Goal: Go to known website: Access a specific website the user already knows

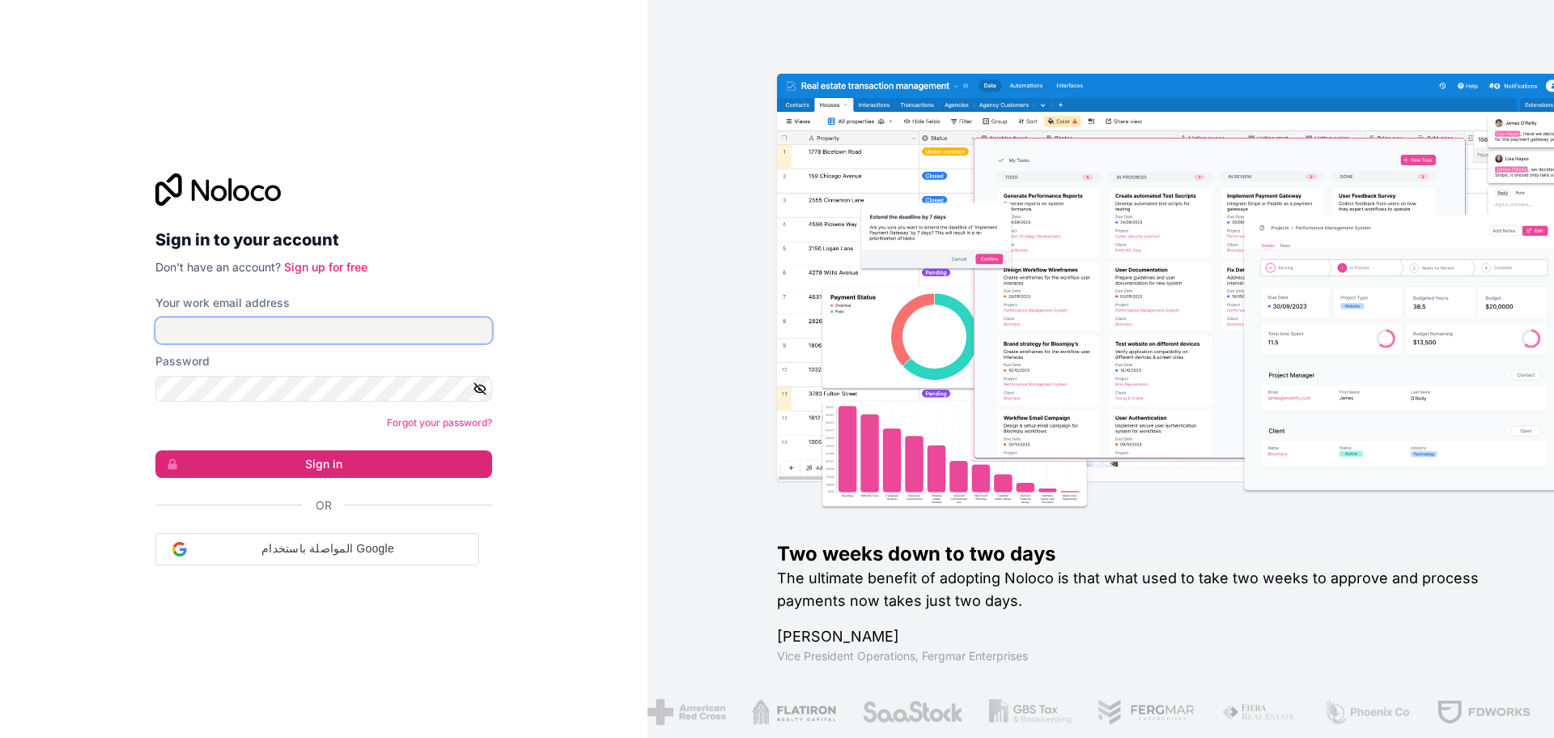
click at [270, 338] on input "Your work email address" at bounding box center [323, 330] width 337 height 26
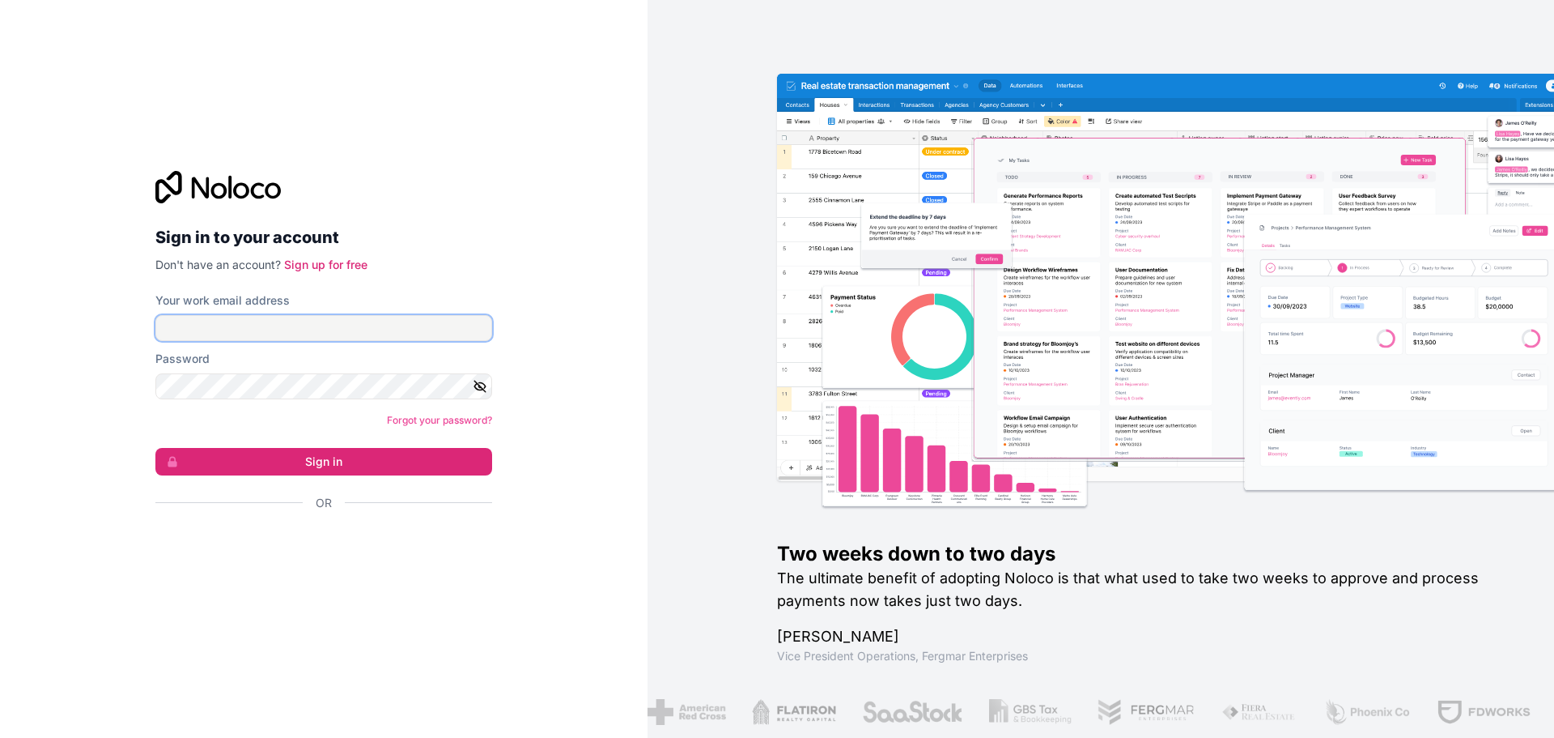
type input "divraj@albacars.ae"
click at [278, 468] on button "Sign in" at bounding box center [323, 462] width 337 height 28
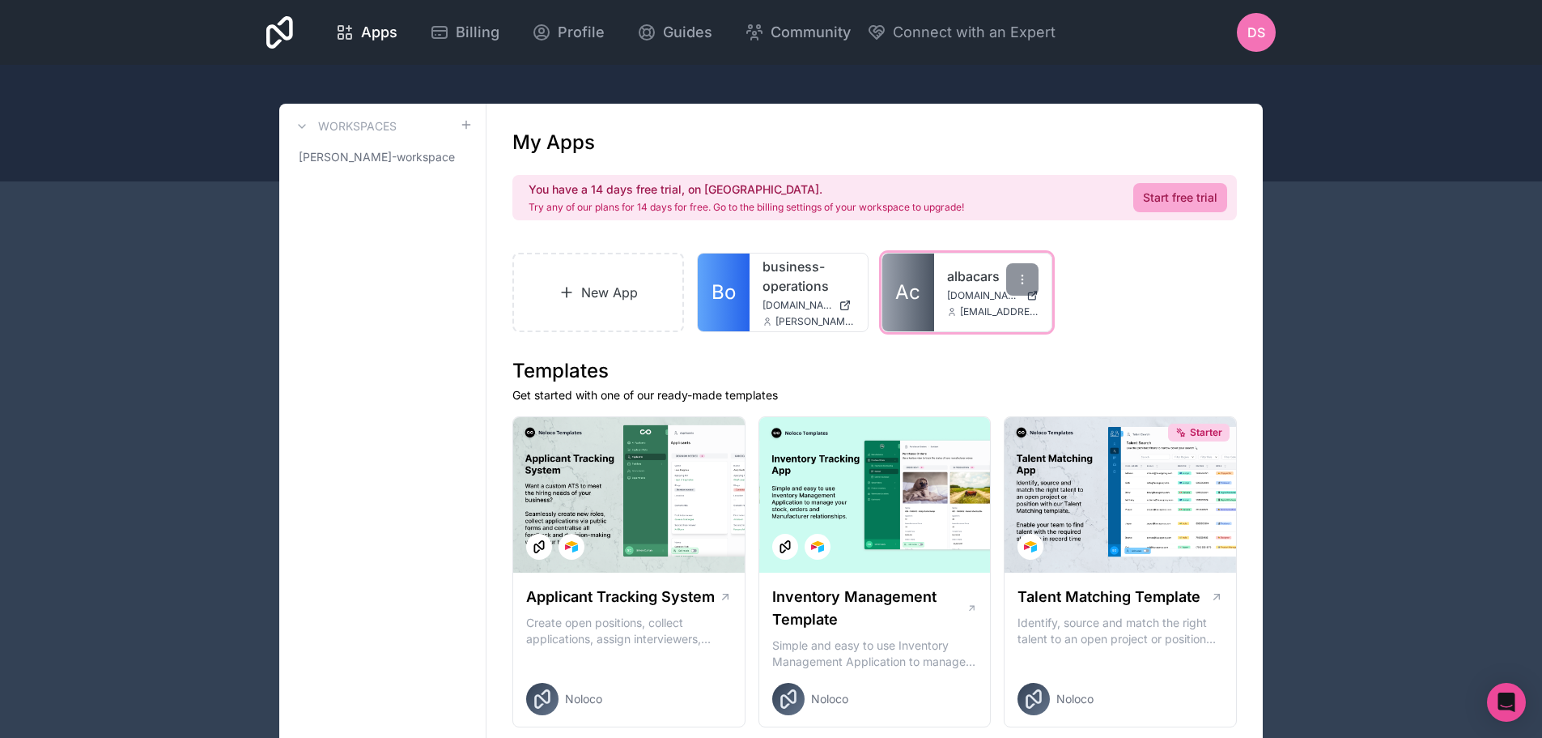
click at [942, 279] on div "albacars app.alba.cars talib@albacars.ae" at bounding box center [993, 292] width 118 height 78
click at [912, 279] on link "Ac" at bounding box center [908, 292] width 52 height 78
